Goal: Task Accomplishment & Management: Use online tool/utility

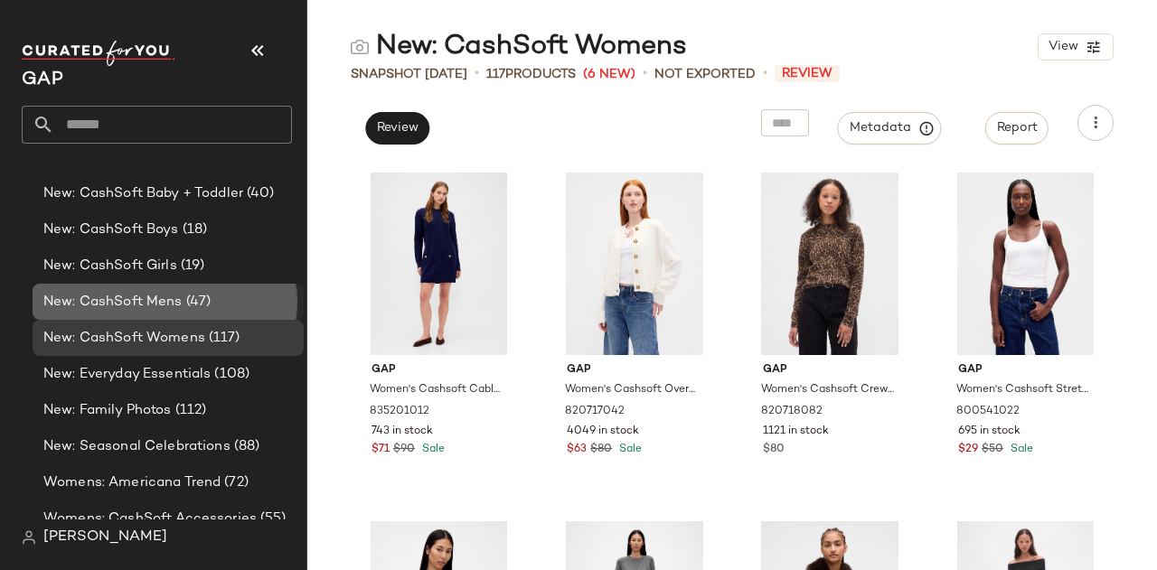
click at [133, 305] on span "New: CashSoft Mens" at bounding box center [112, 302] width 139 height 21
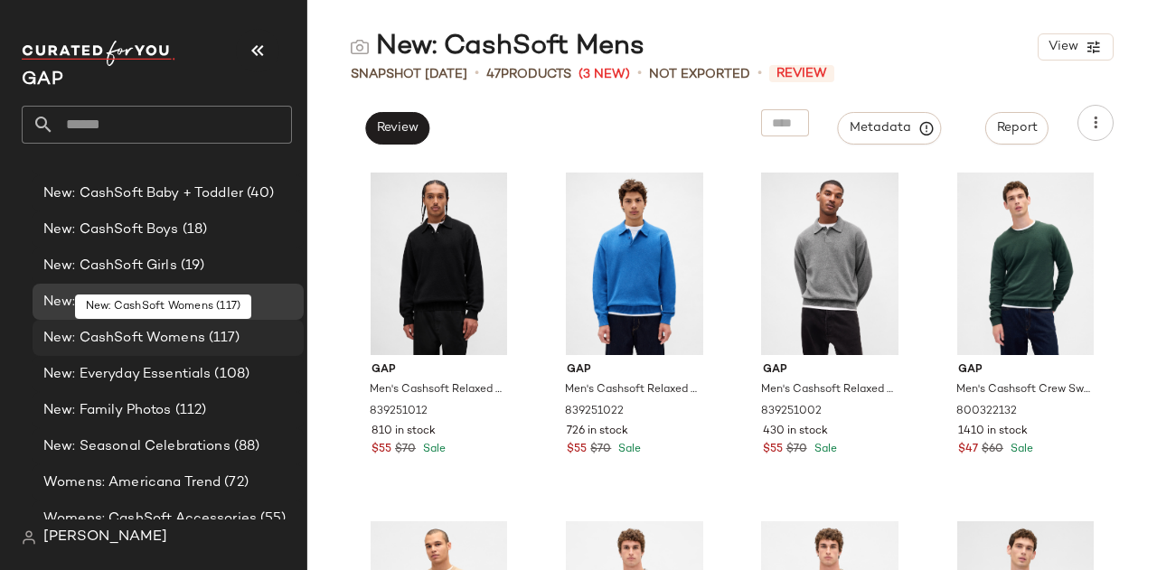
click at [132, 342] on span "New: CashSoft Womens" at bounding box center [124, 338] width 162 height 21
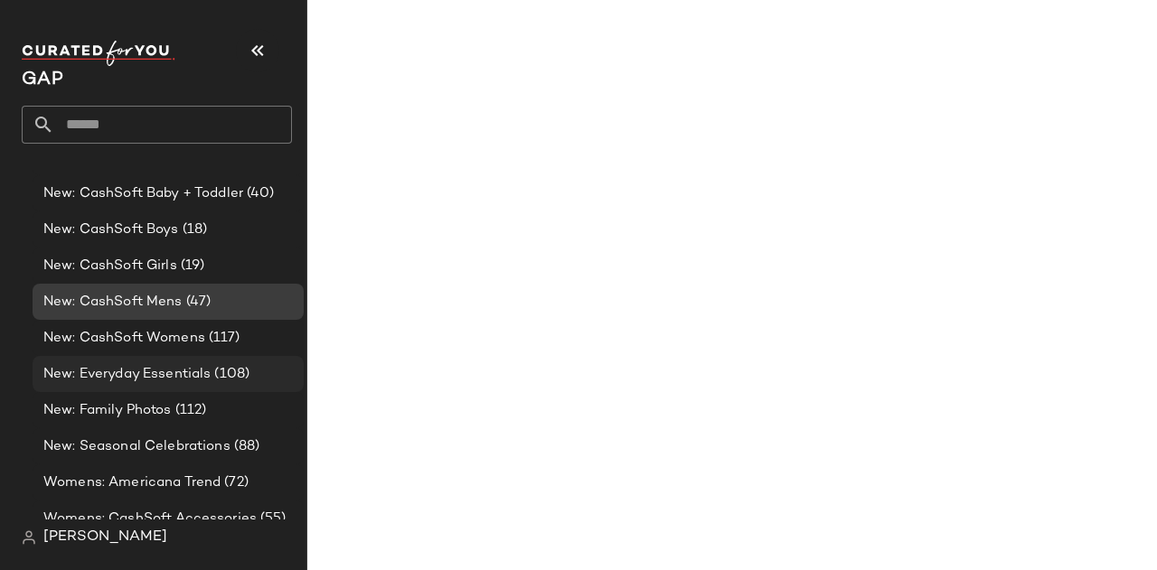
click at [138, 375] on span "New: Everyday Essentials" at bounding box center [126, 374] width 167 height 21
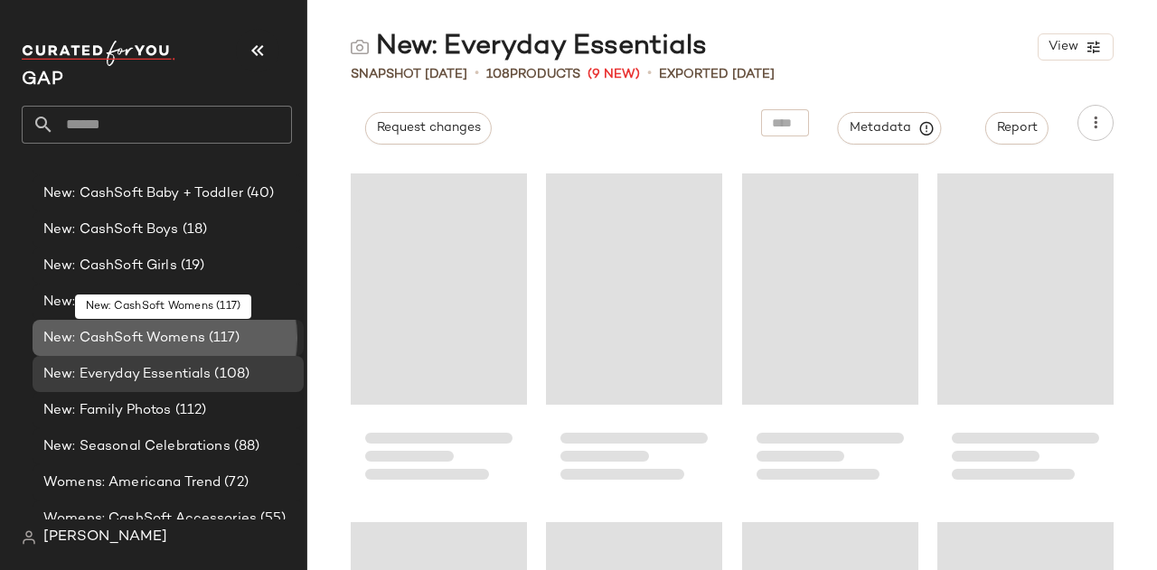
click at [86, 337] on span "New: CashSoft Womens" at bounding box center [124, 338] width 162 height 21
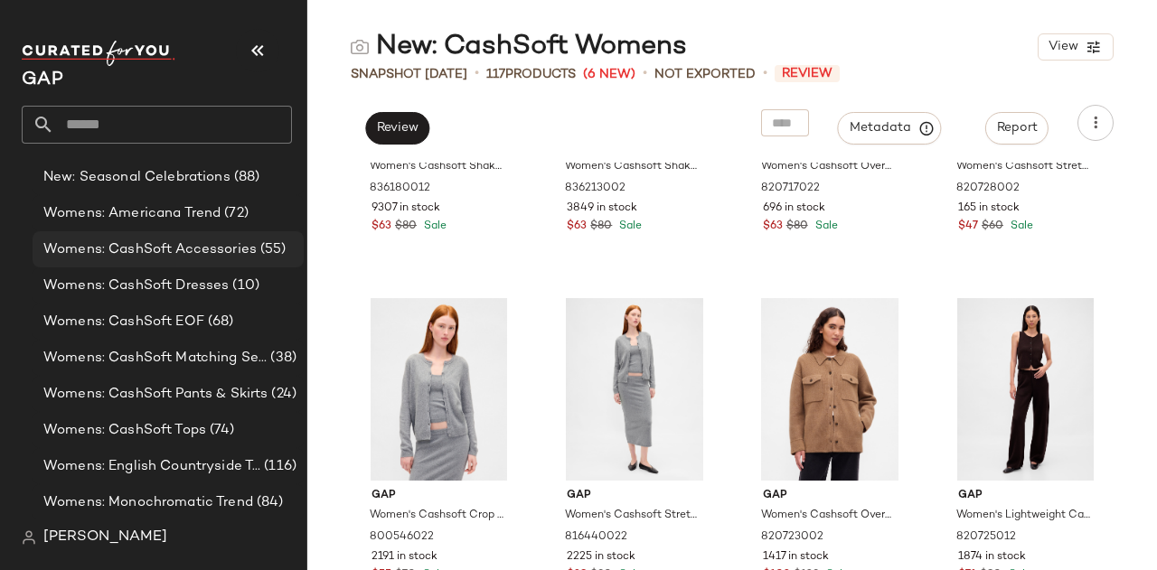
scroll to position [1527, 0]
click at [220, 241] on span "Womens: CashSoft Accessories" at bounding box center [149, 251] width 213 height 21
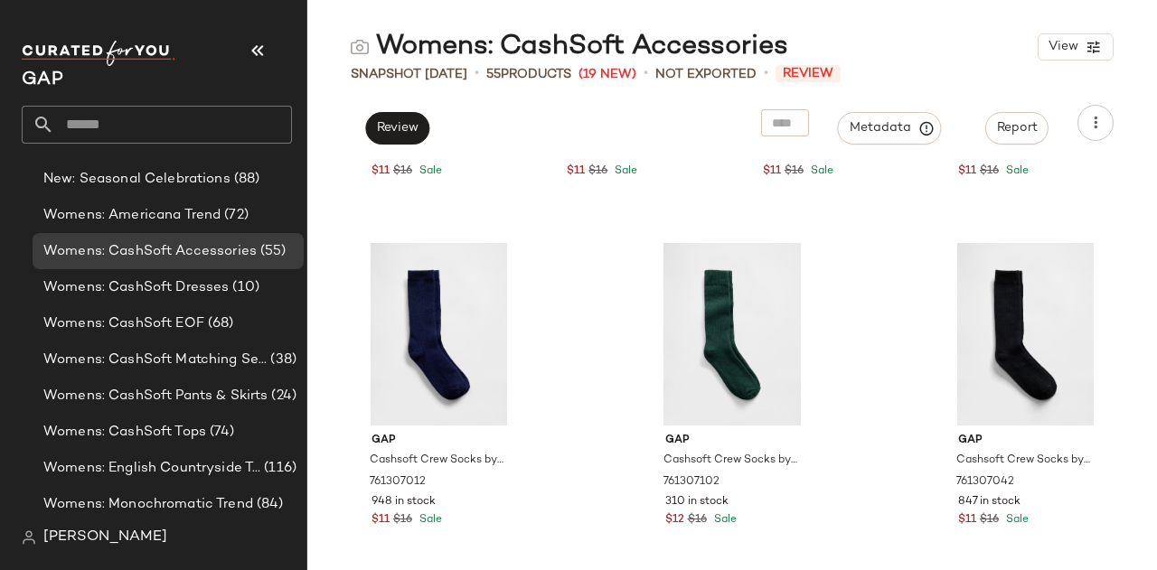
scroll to position [4479, 0]
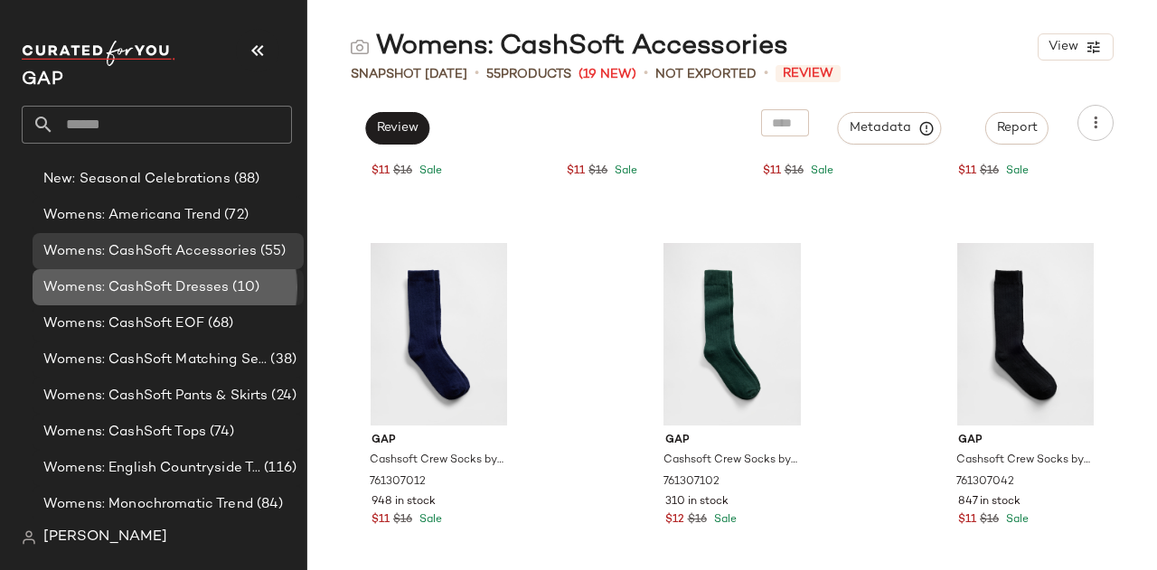
click at [232, 286] on span "(10)" at bounding box center [244, 287] width 31 height 21
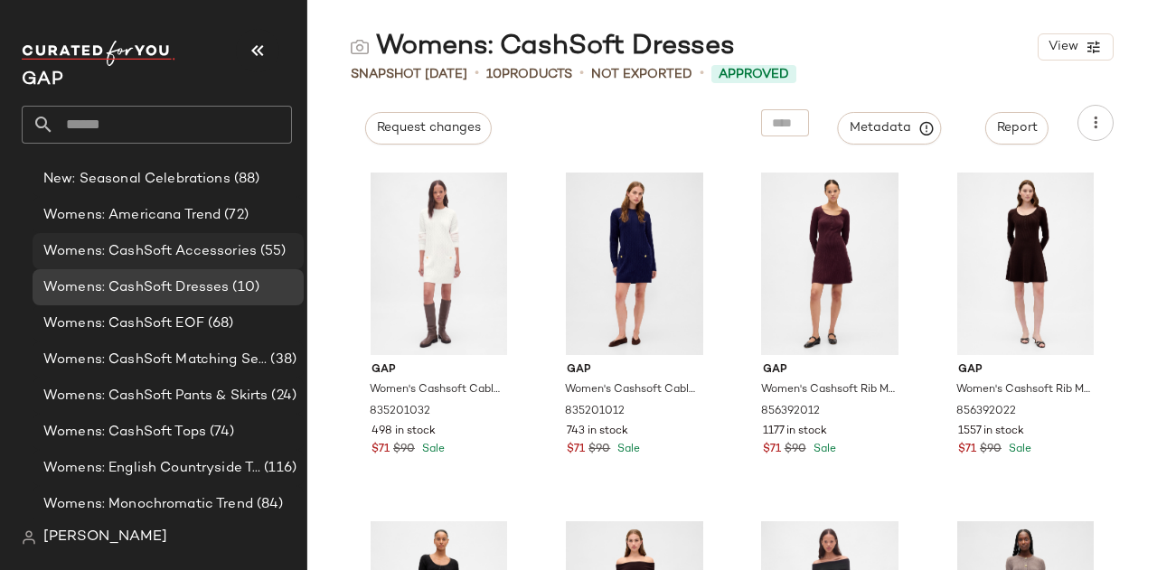
click at [201, 257] on span "Womens: CashSoft Accessories" at bounding box center [149, 251] width 213 height 21
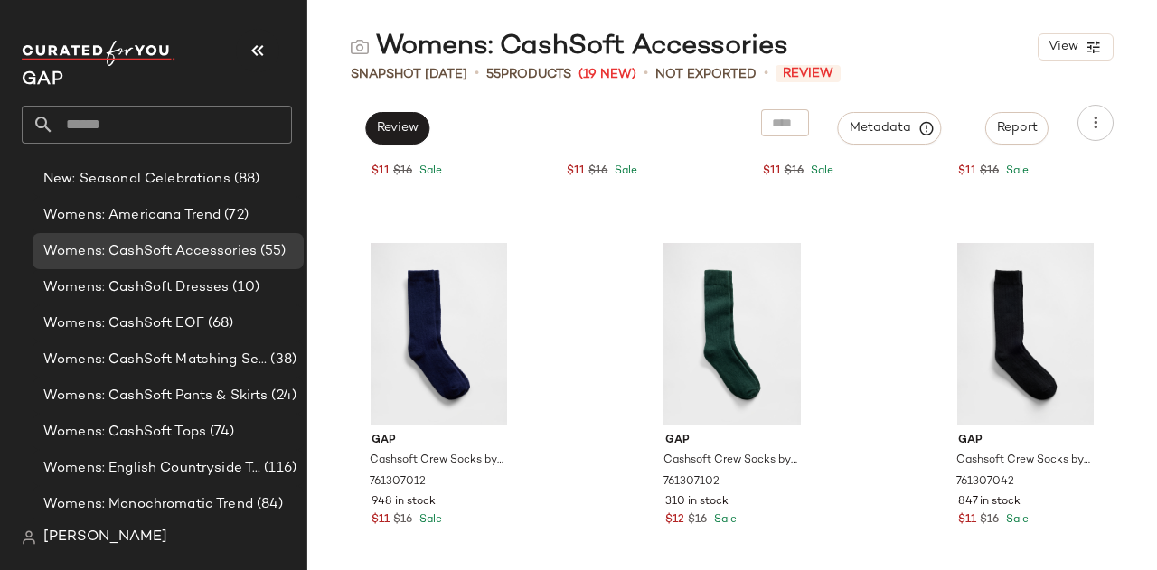
scroll to position [4477, 0]
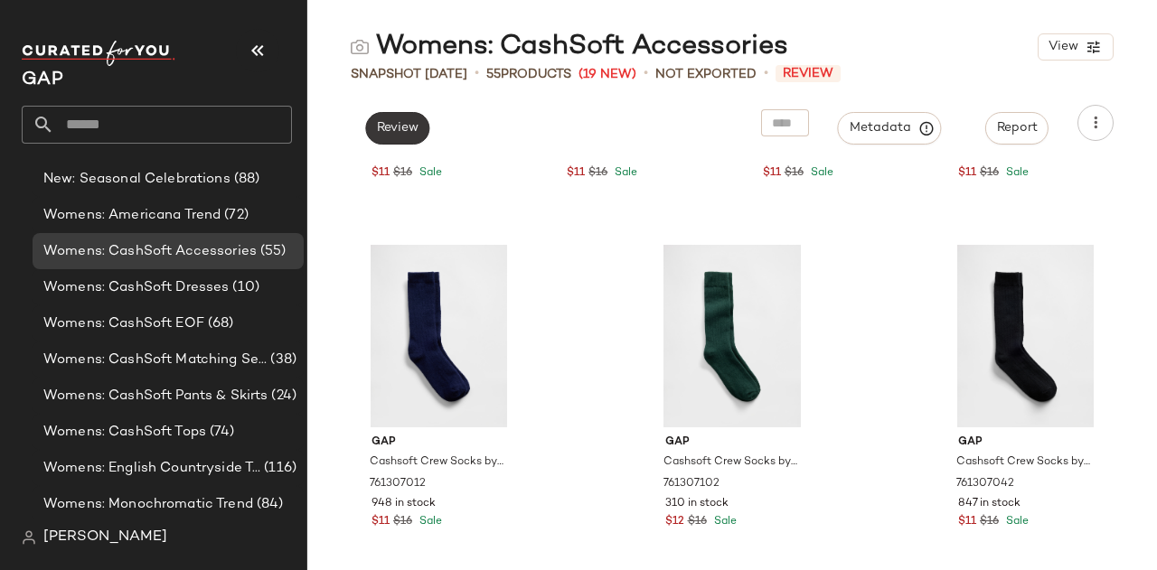
click at [419, 116] on button "Review" at bounding box center [397, 128] width 64 height 33
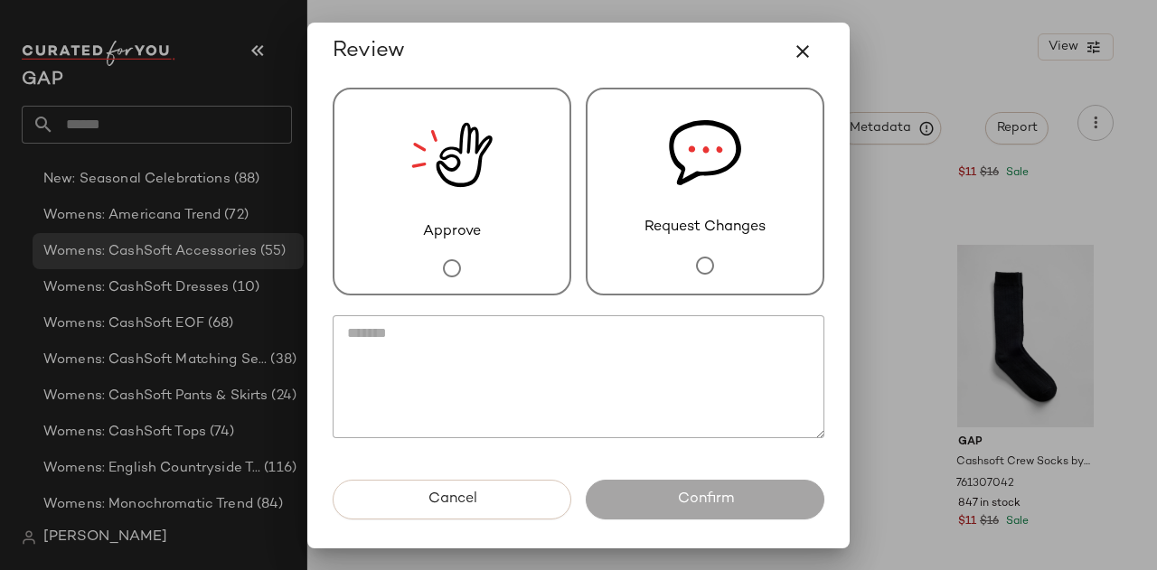
click at [537, 263] on div "Approve" at bounding box center [452, 192] width 239 height 208
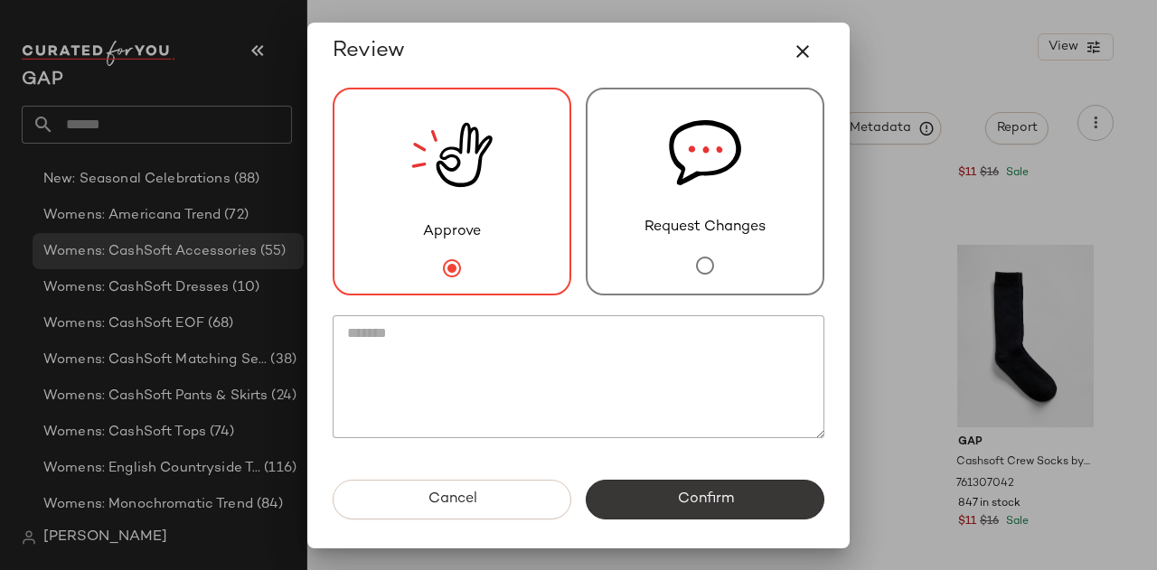
click at [680, 513] on button "Confirm" at bounding box center [705, 500] width 239 height 40
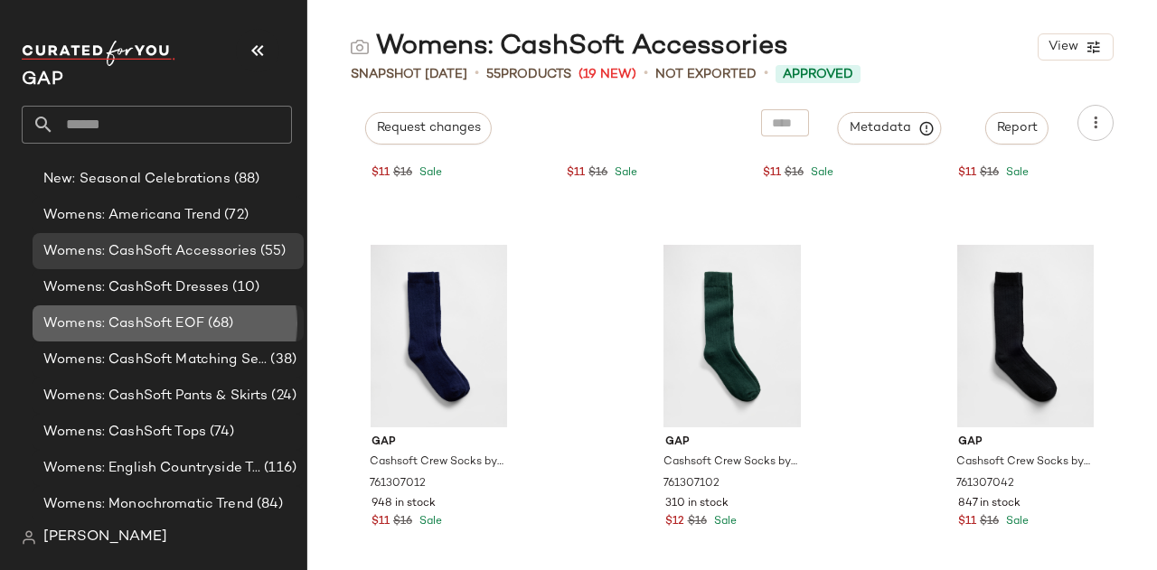
click at [157, 321] on span "Womens: CashSoft EOF" at bounding box center [123, 324] width 161 height 21
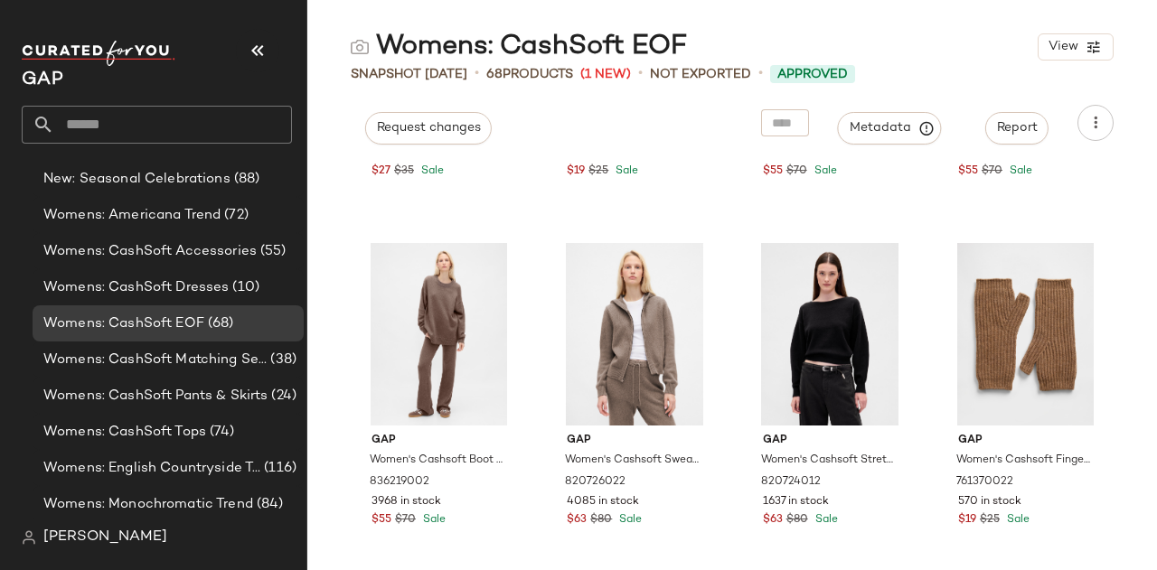
scroll to position [5525, 0]
